Goal: Information Seeking & Learning: Learn about a topic

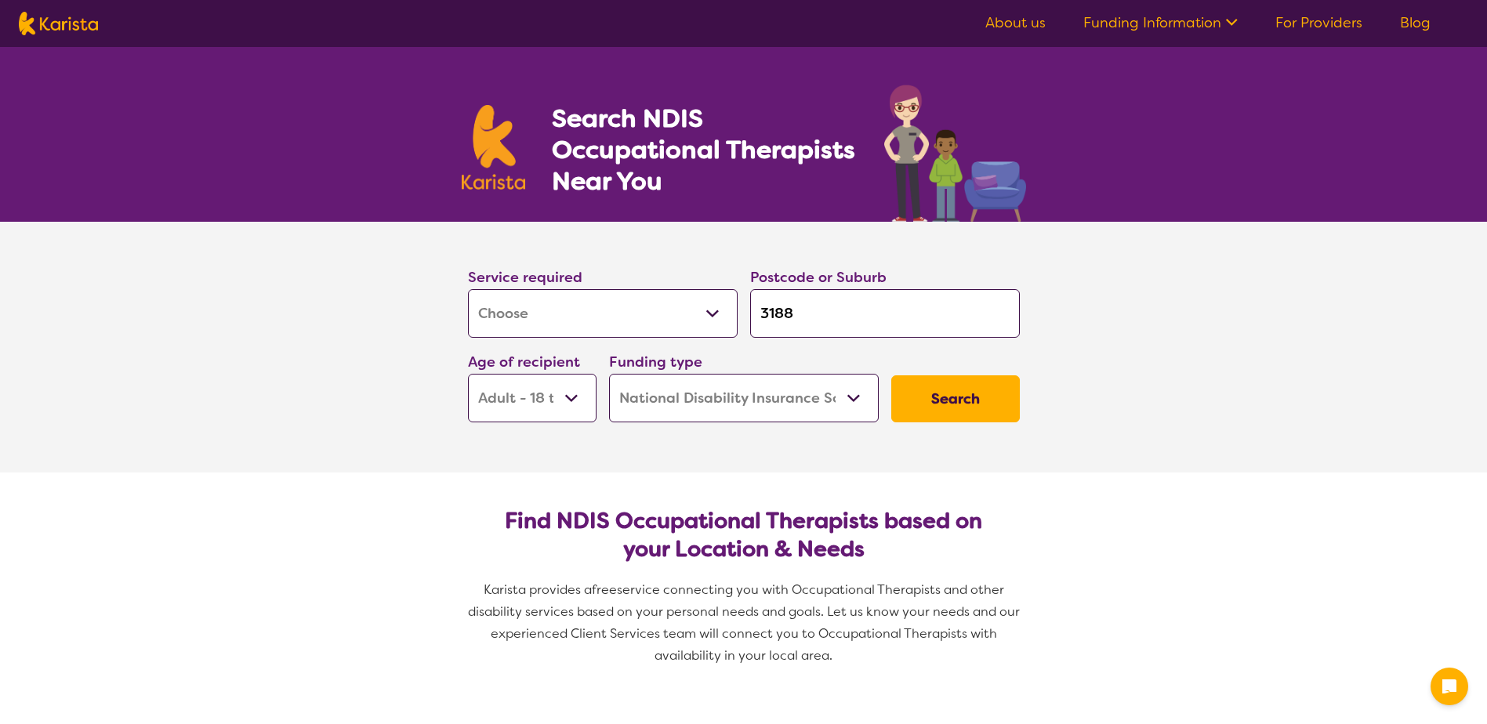
select select "[MEDICAL_DATA]"
select select "AD"
select select "NDIS"
select select "[MEDICAL_DATA]"
select select "AD"
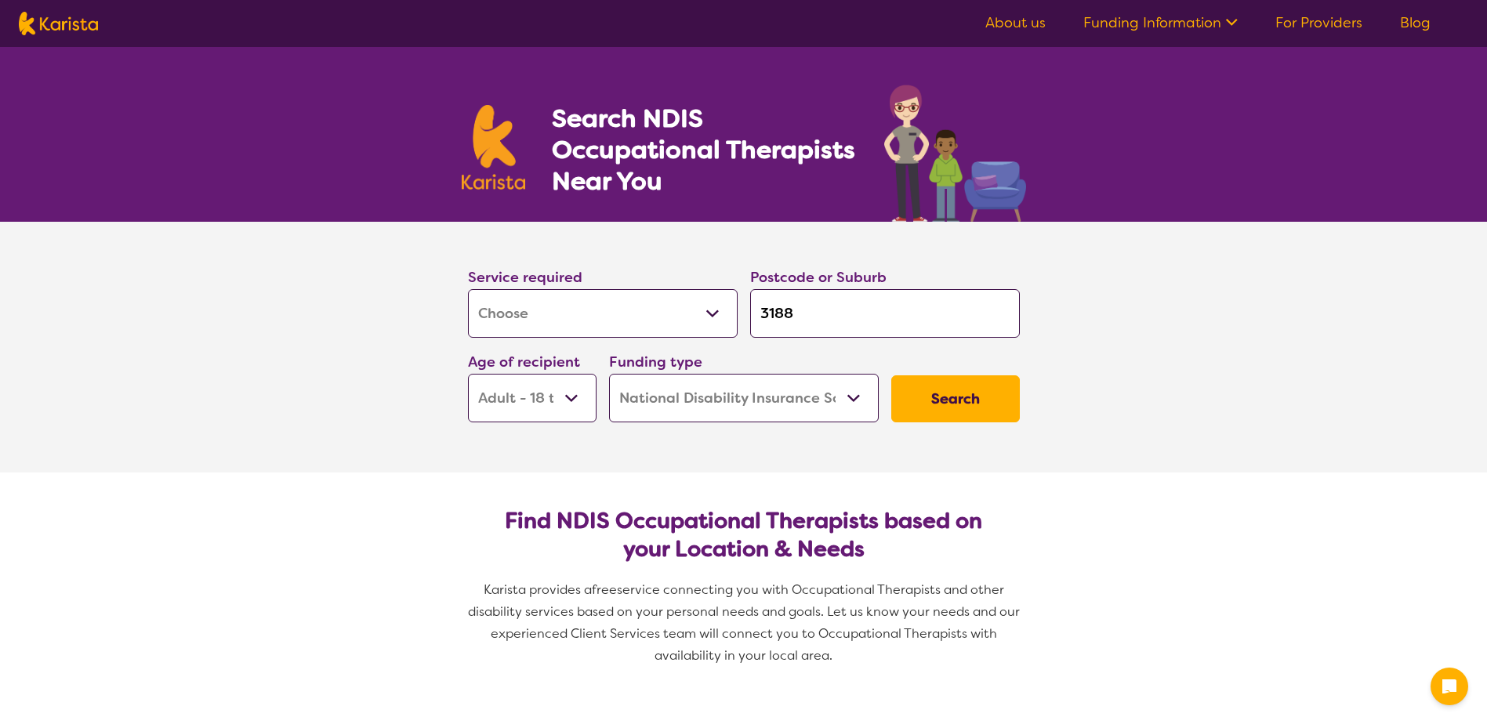
select select "NDIS"
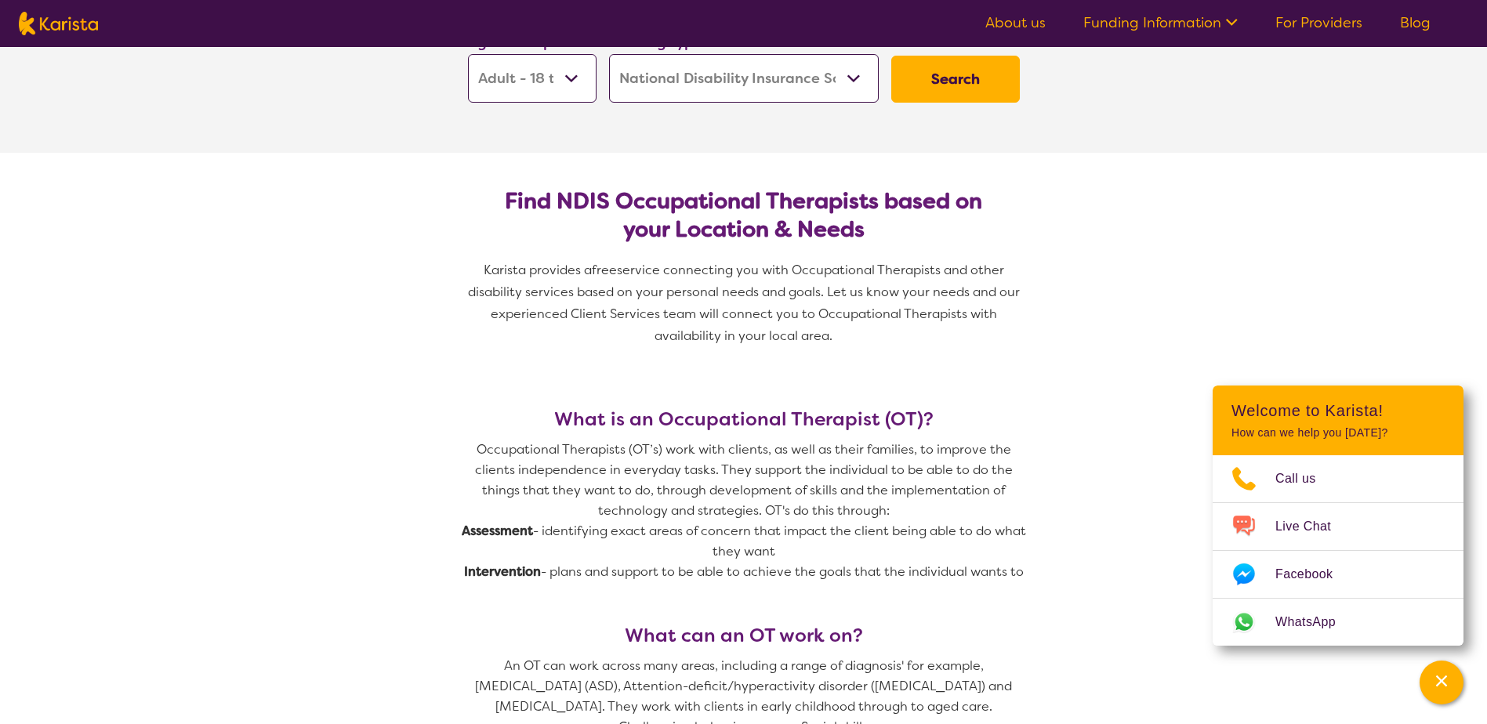
scroll to position [78, 0]
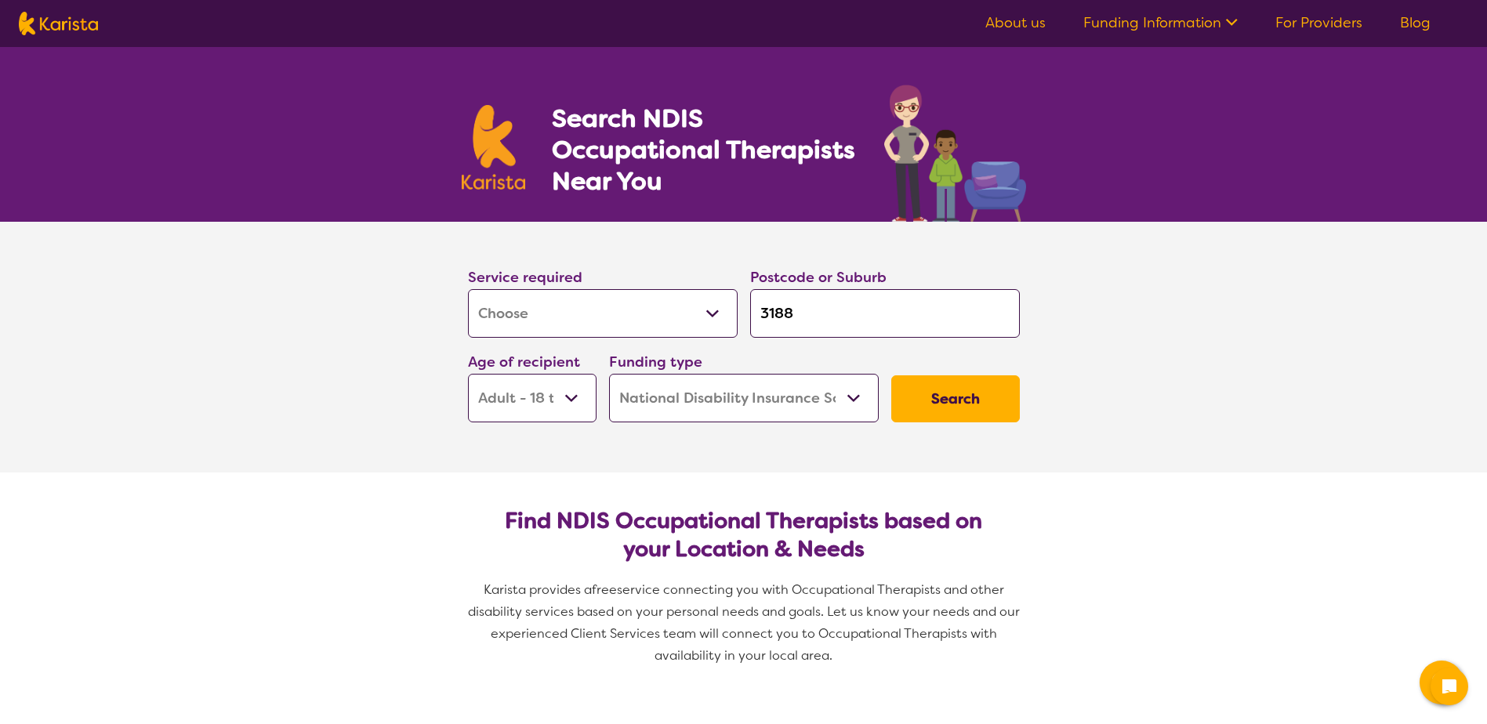
select select "[MEDICAL_DATA]"
select select "AD"
select select "NDIS"
select select "[MEDICAL_DATA]"
select select "AD"
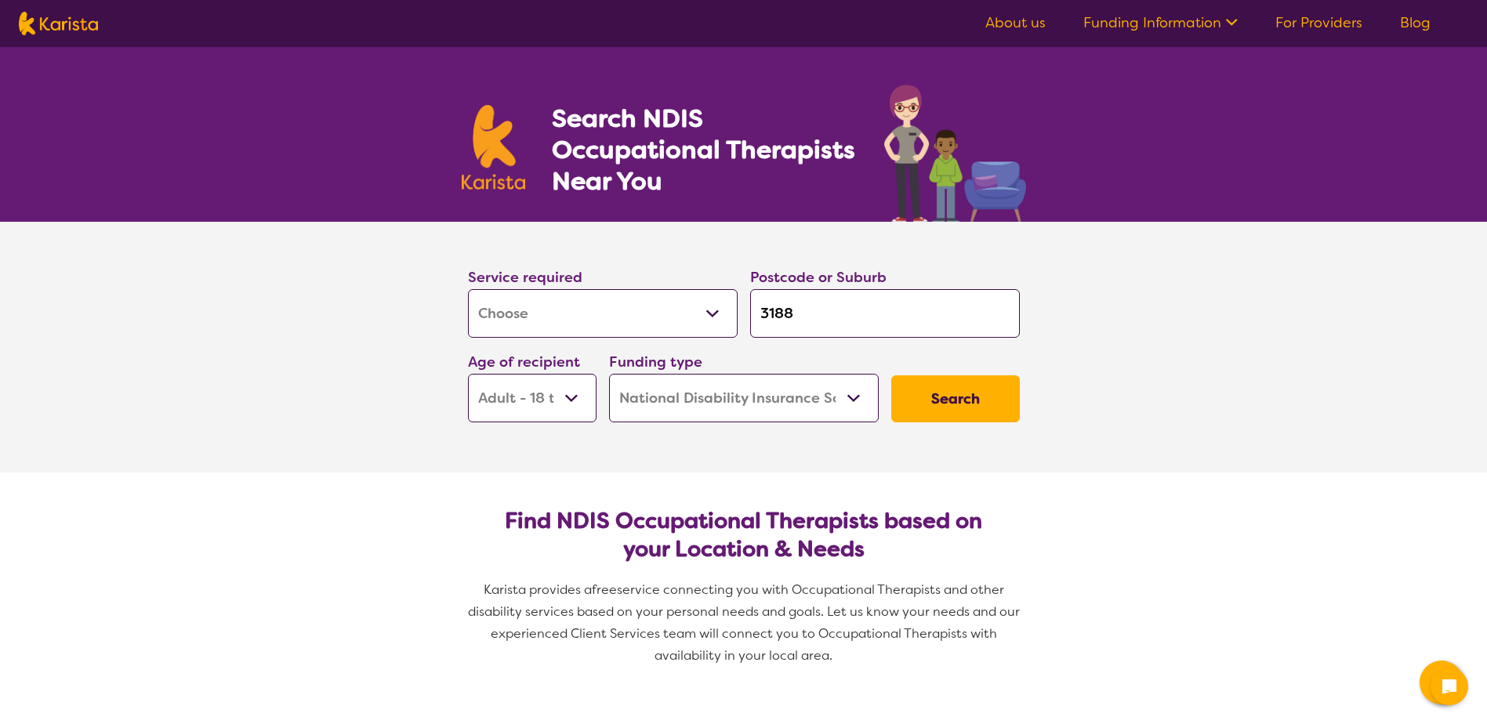
select select "NDIS"
